Goal: Find specific page/section: Find specific page/section

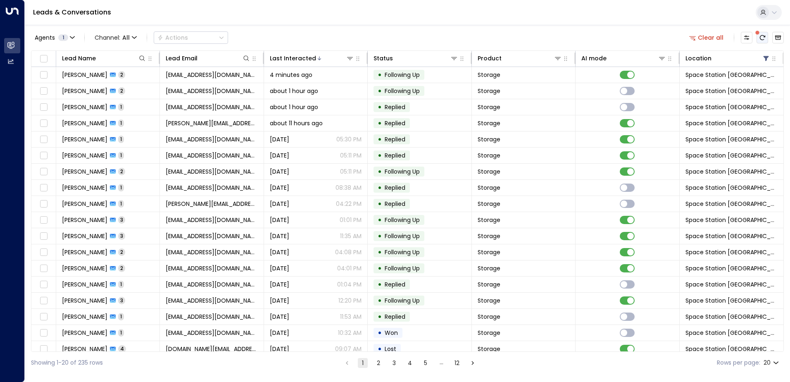
click at [762, 36] on icon "There are new threads available. Refresh the grid to view the latest updates." at bounding box center [762, 37] width 5 height 5
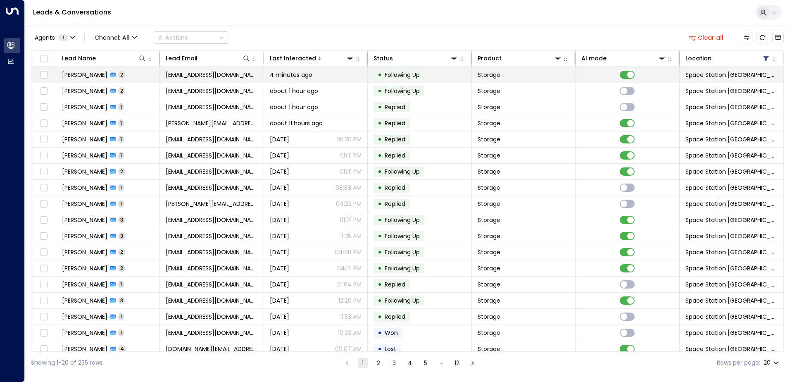
click at [274, 83] on tr "[PERSON_NAME] 2 [EMAIL_ADDRESS][DOMAIN_NAME] 4 minutes ago • Following Up Stora…" at bounding box center [407, 75] width 752 height 16
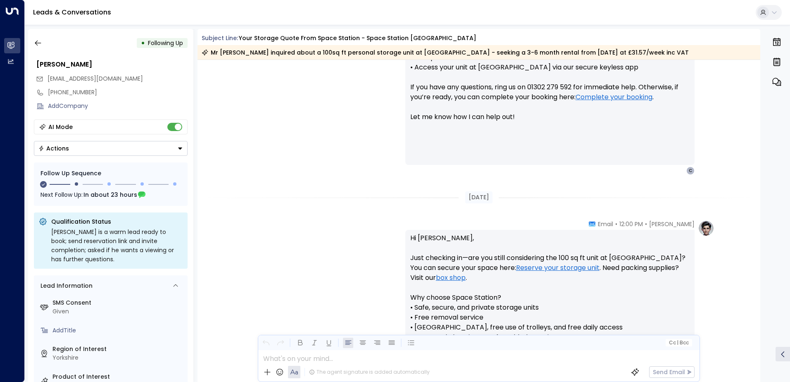
scroll to position [416, 0]
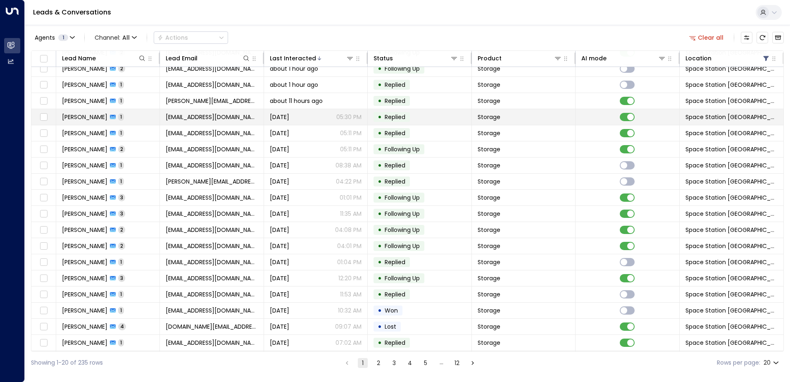
scroll to position [41, 0]
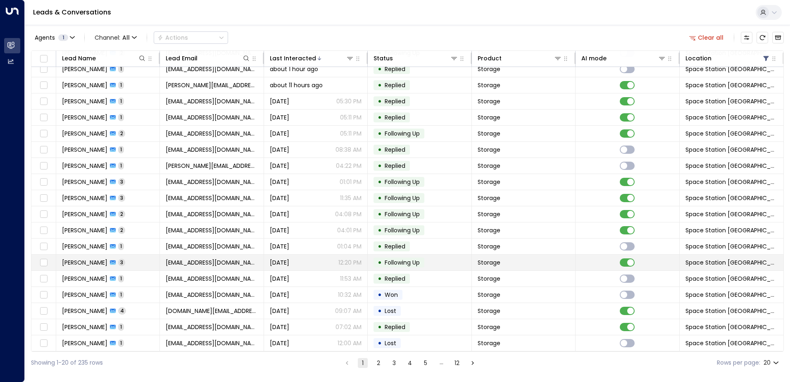
click at [178, 265] on td "[EMAIL_ADDRESS][DOMAIN_NAME]" at bounding box center [212, 263] width 104 height 16
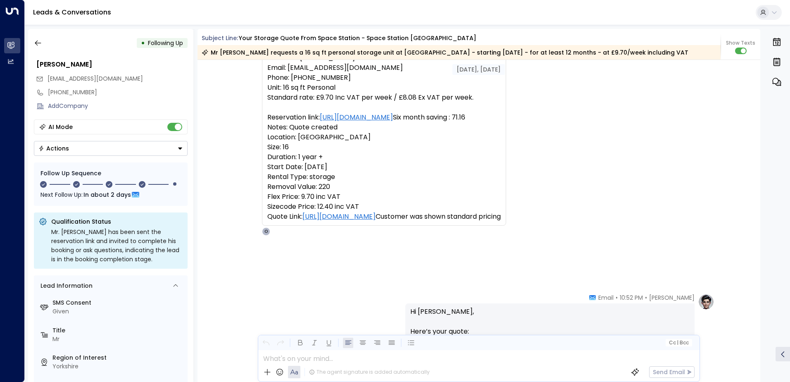
scroll to position [43, 0]
